Goal: Navigation & Orientation: Find specific page/section

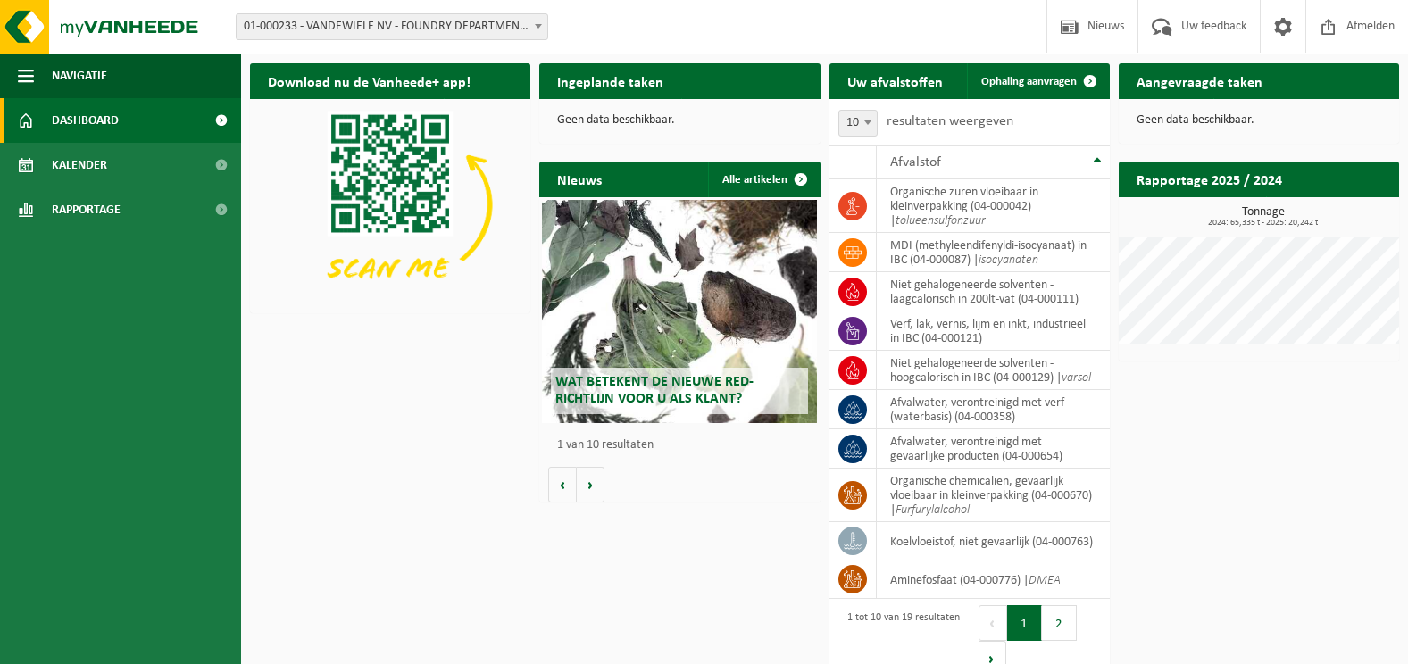
click at [1254, 80] on h2 "Aangevraagde taken" at bounding box center [1200, 80] width 162 height 35
click at [99, 213] on span "Rapportage" at bounding box center [86, 210] width 69 height 45
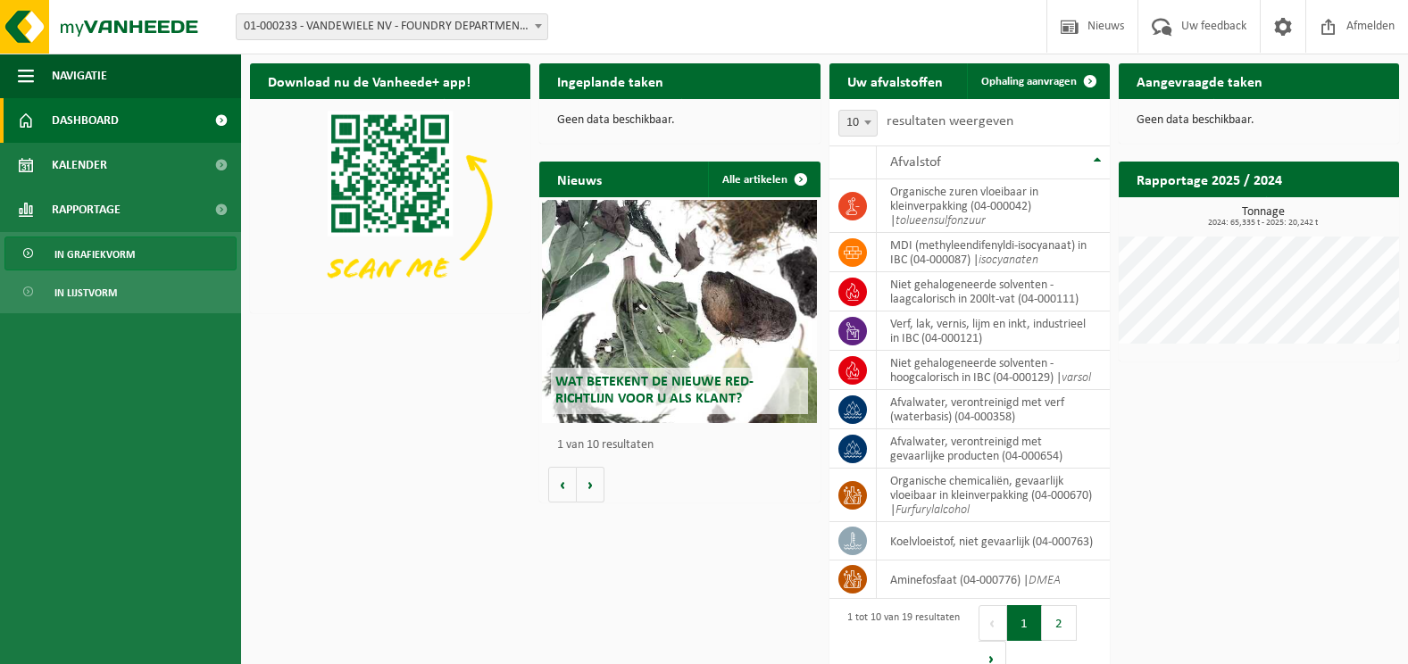
click at [120, 256] on span "In grafiekvorm" at bounding box center [94, 255] width 80 height 34
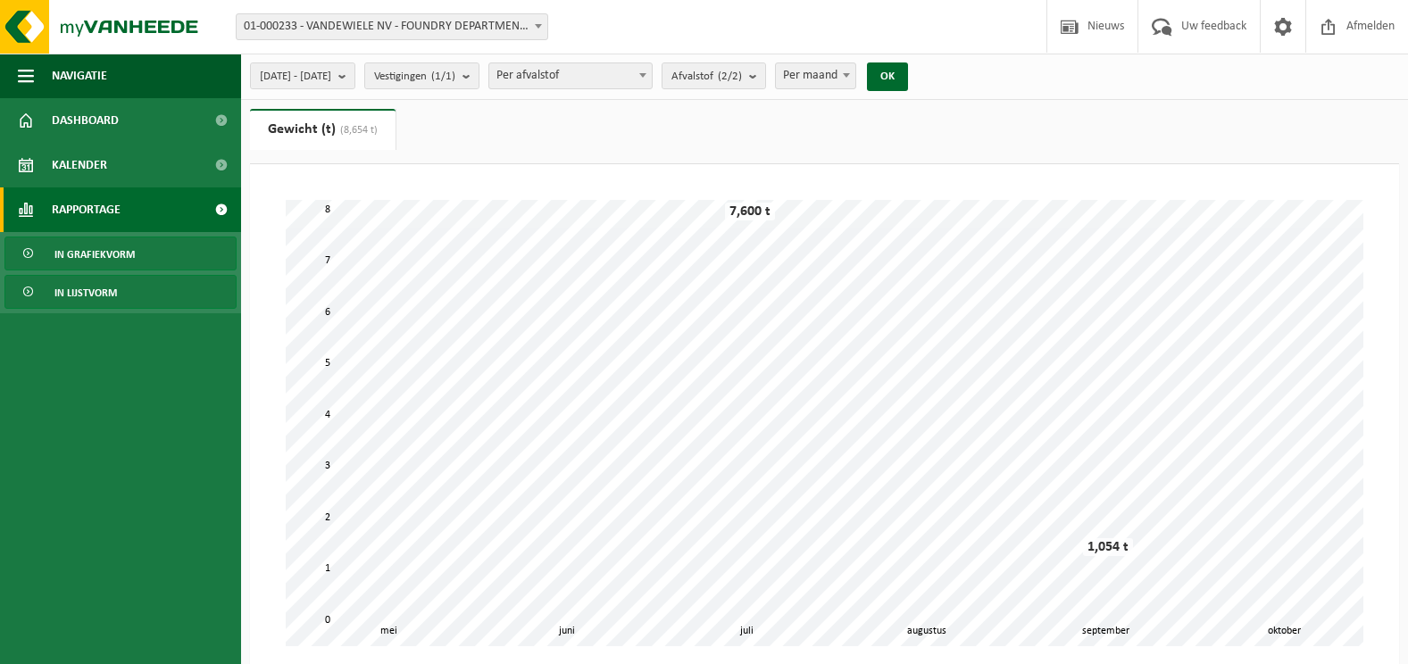
click at [106, 292] on span "In lijstvorm" at bounding box center [85, 293] width 63 height 34
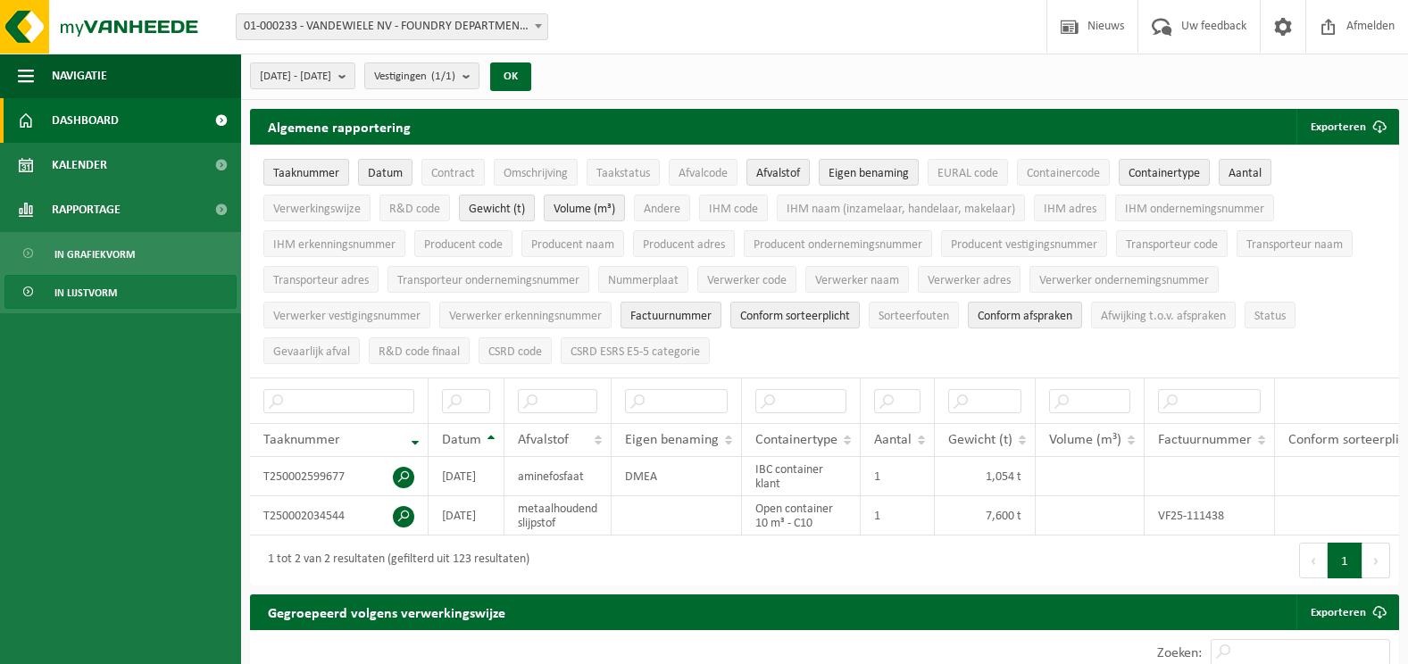
click at [101, 120] on span "Dashboard" at bounding box center [85, 120] width 67 height 45
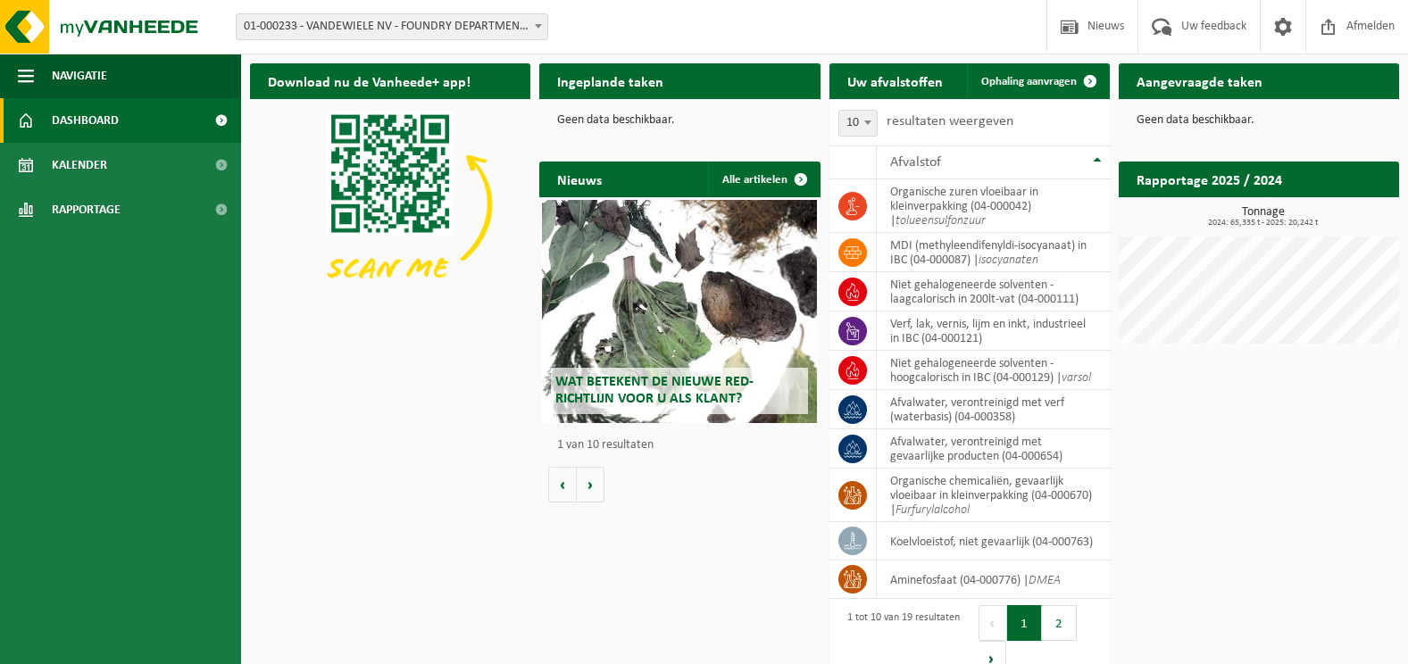
click at [537, 24] on b at bounding box center [538, 26] width 7 height 4
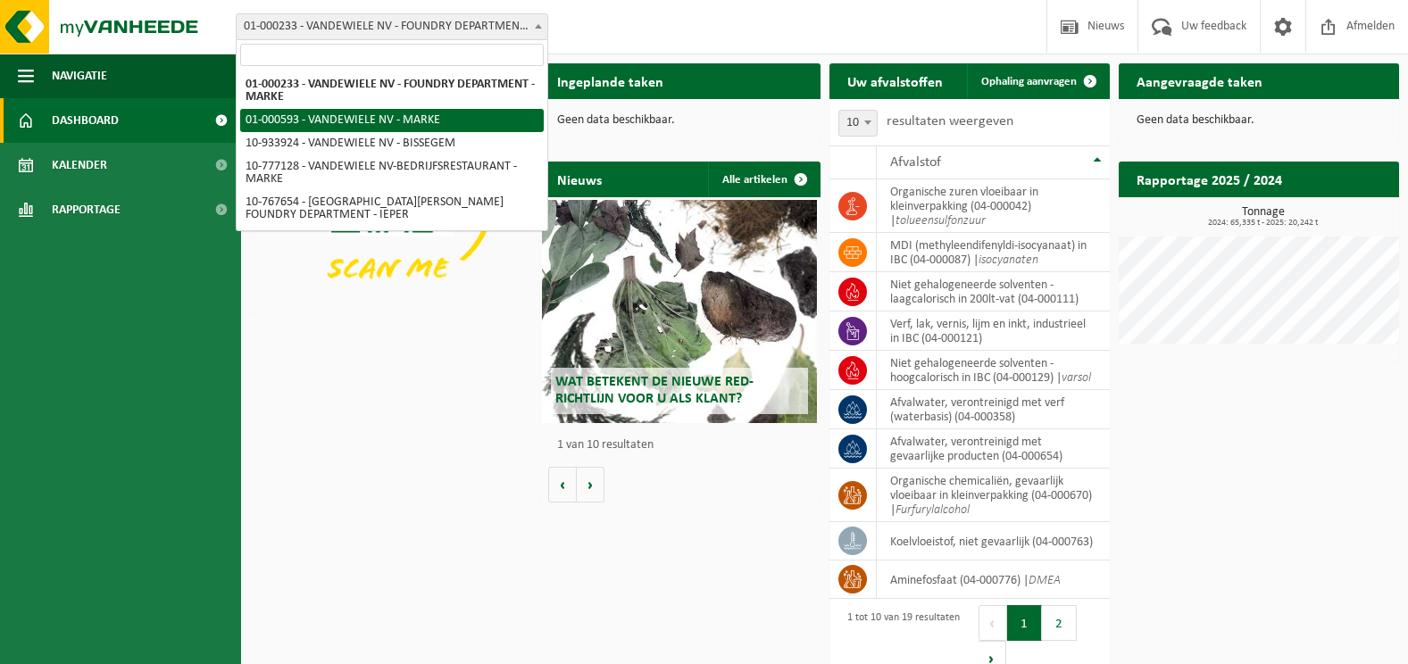
select select "71"
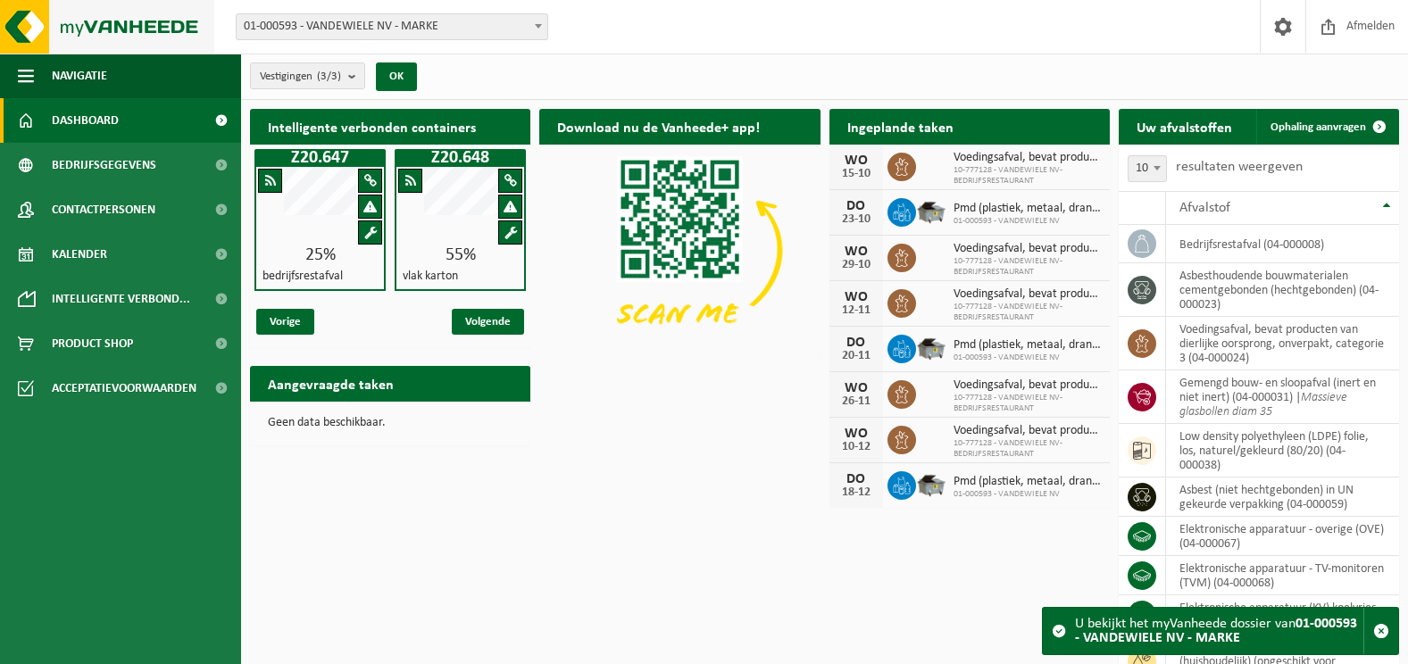
click at [113, 20] on img at bounding box center [107, 27] width 214 height 54
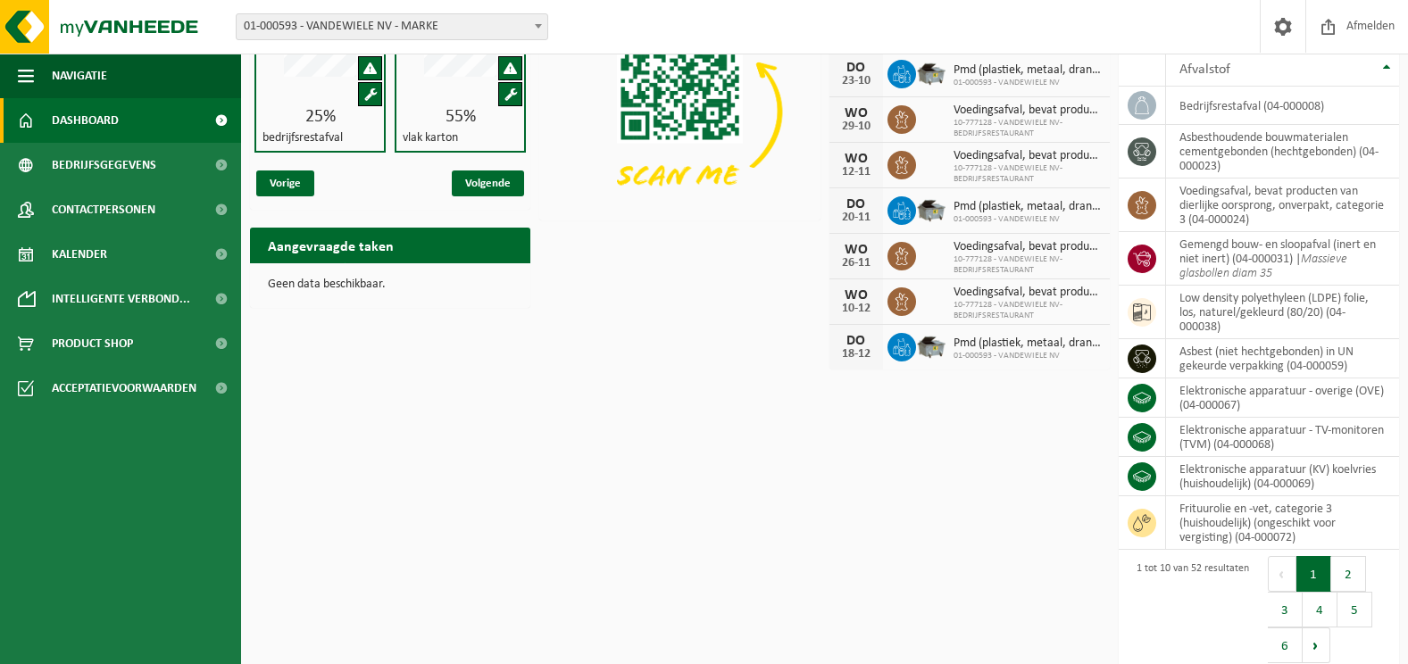
scroll to position [153, 0]
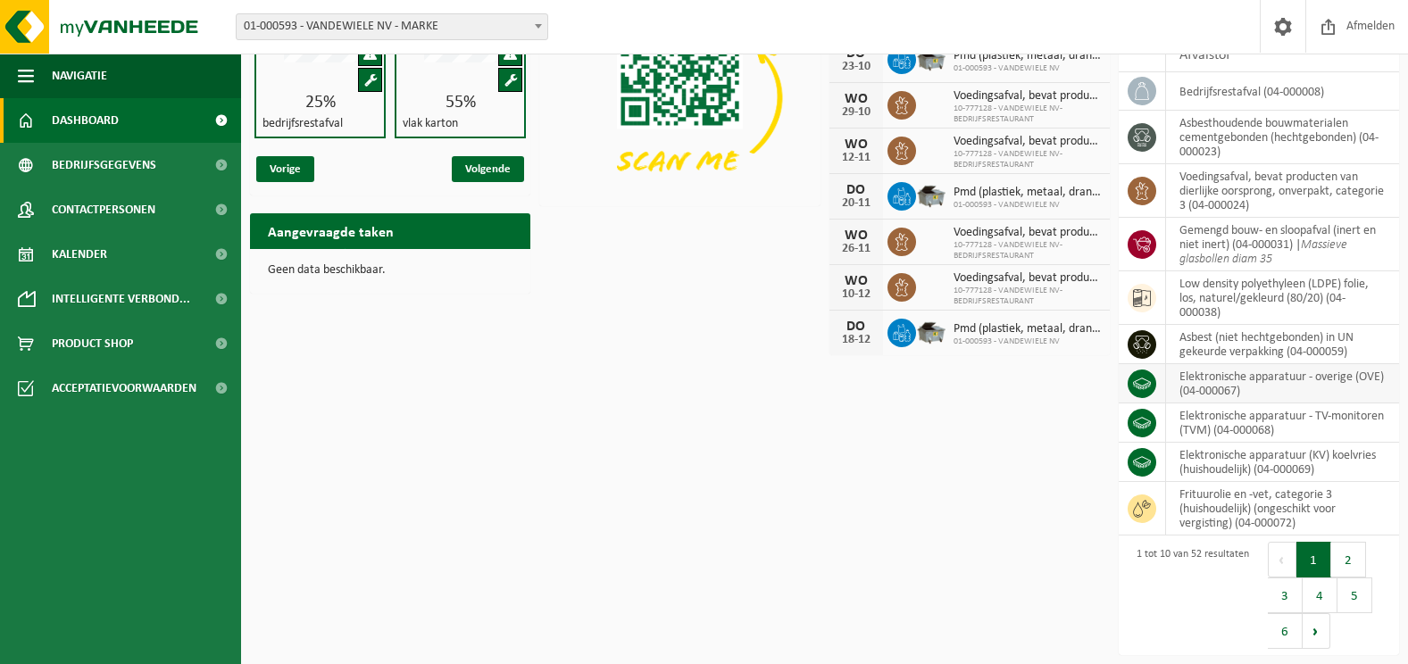
click at [1226, 394] on td "elektronische apparatuur - overige (OVE) (04-000067)" at bounding box center [1282, 383] width 233 height 39
click at [1136, 379] on icon at bounding box center [1142, 384] width 18 height 18
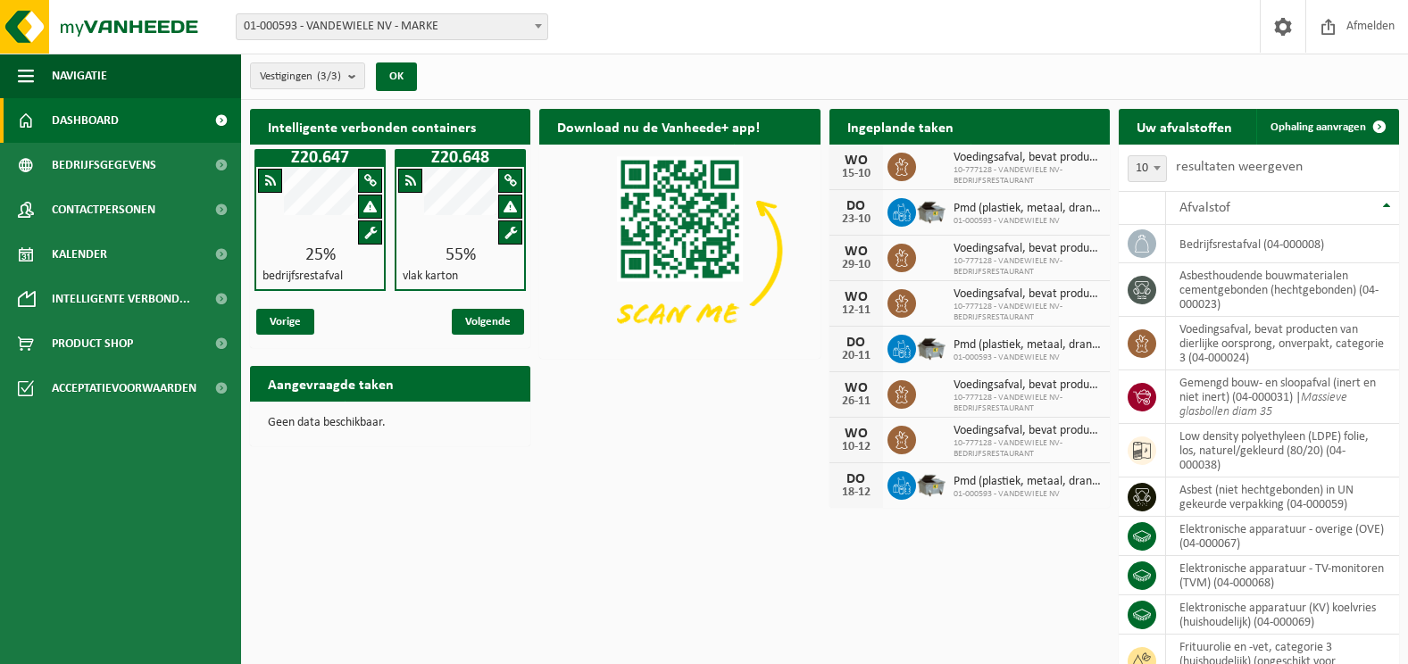
scroll to position [89, 0]
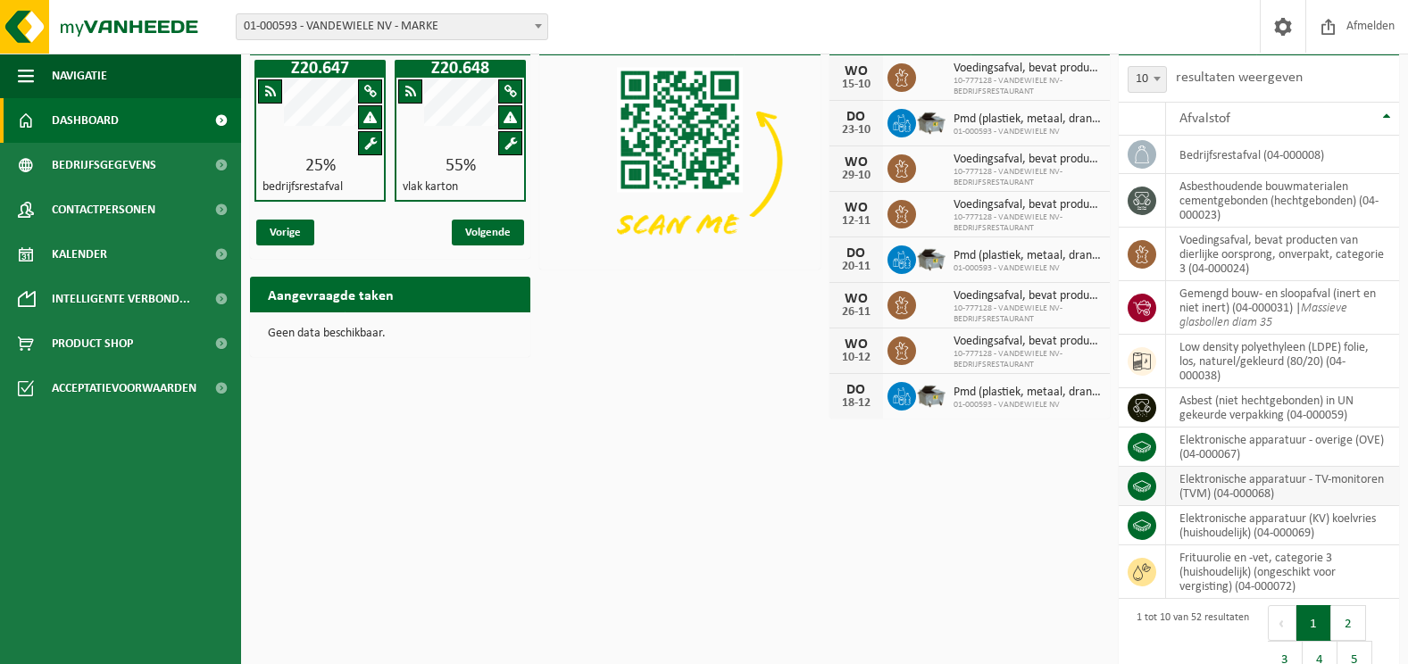
click at [1209, 482] on td "elektronische apparatuur - TV-monitoren (TVM) (04-000068)" at bounding box center [1282, 486] width 233 height 39
drag, startPoint x: 1209, startPoint y: 482, endPoint x: 1150, endPoint y: 491, distance: 59.6
click at [1150, 491] on icon at bounding box center [1142, 487] width 18 height 18
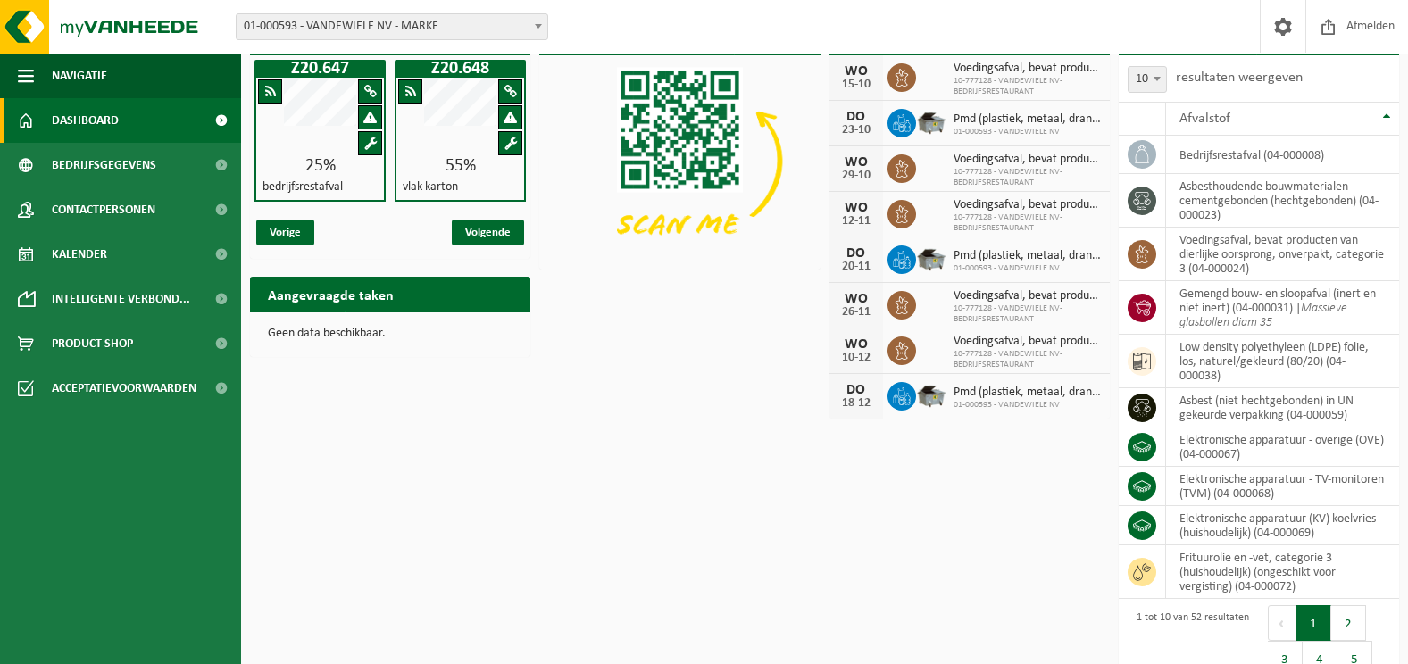
click at [991, 510] on div "Intelligente verbonden containers Z20.647 25% bedrijfsrestafval Z20.648 55% vla…" at bounding box center [825, 370] width 1158 height 718
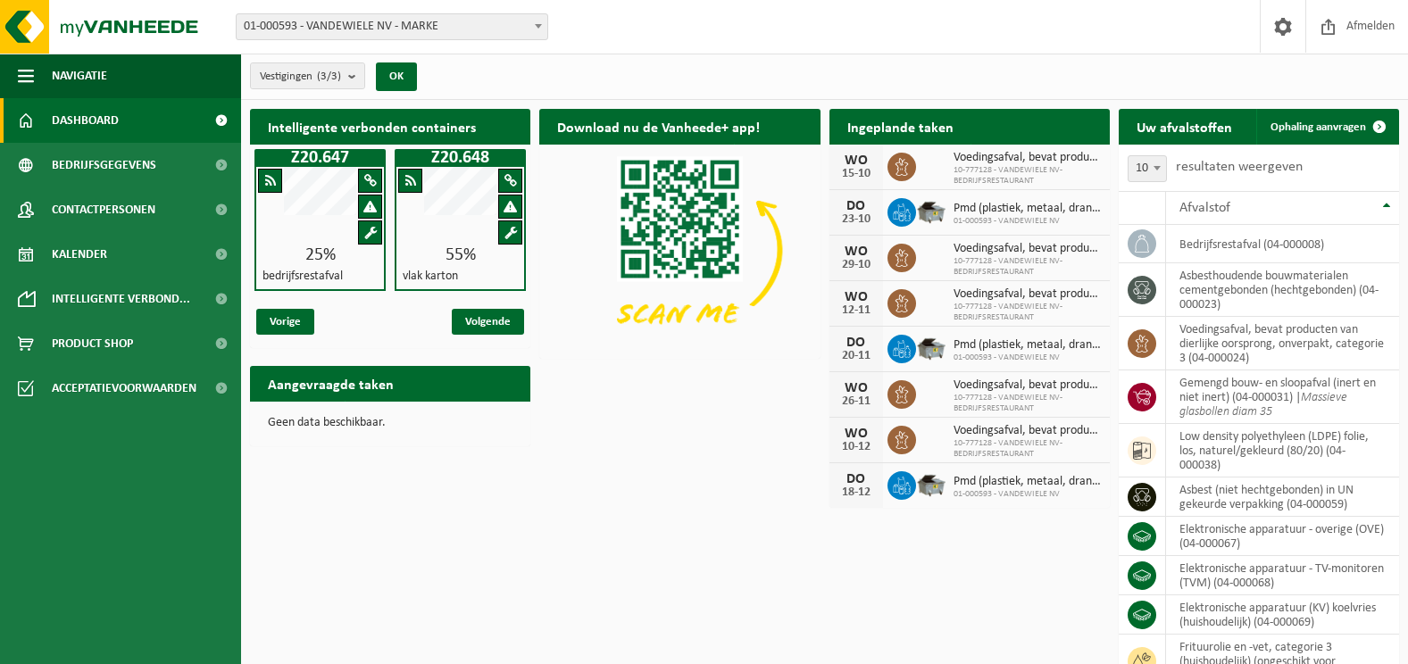
click at [387, 23] on span "01-000593 - VANDEWIELE NV - MARKE" at bounding box center [392, 26] width 311 height 25
click at [129, 217] on span "Contactpersonen" at bounding box center [104, 210] width 104 height 45
